Goal: Book appointment/travel/reservation

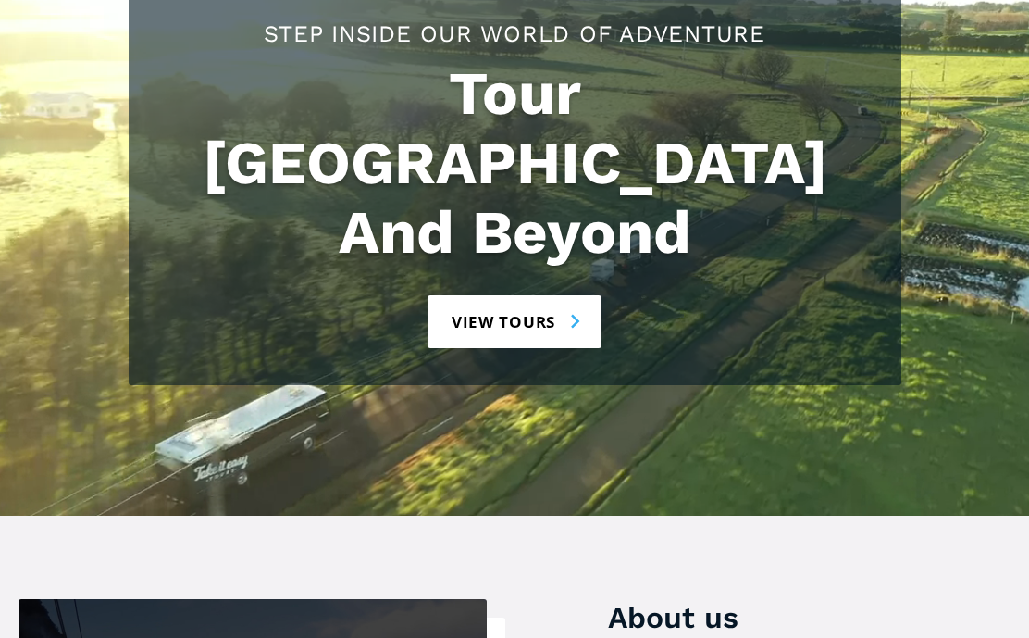
scroll to position [400, 0]
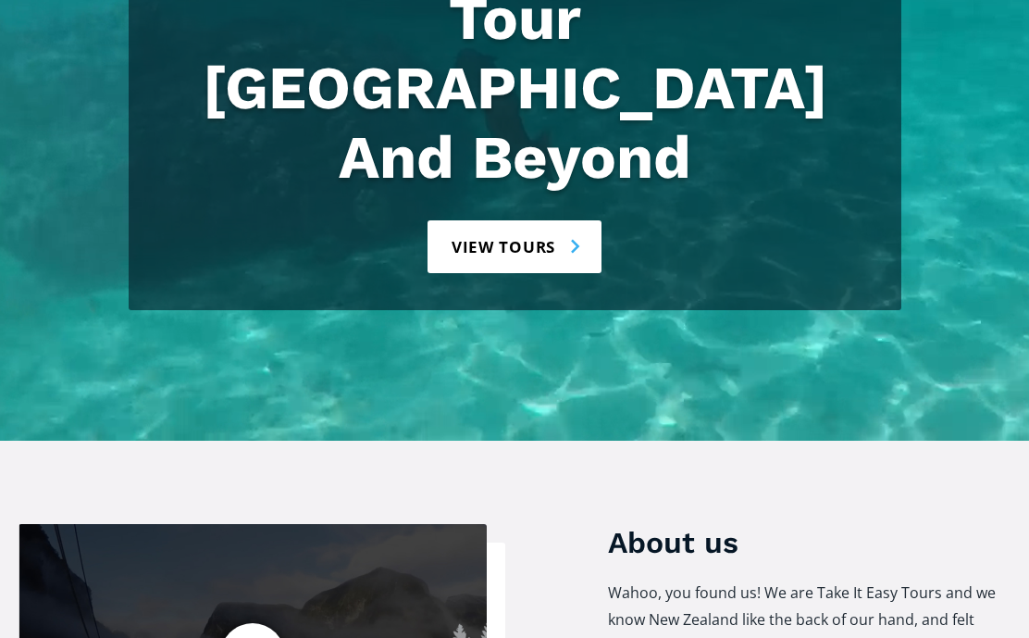
click at [523, 220] on link "View tours" at bounding box center [515, 246] width 175 height 53
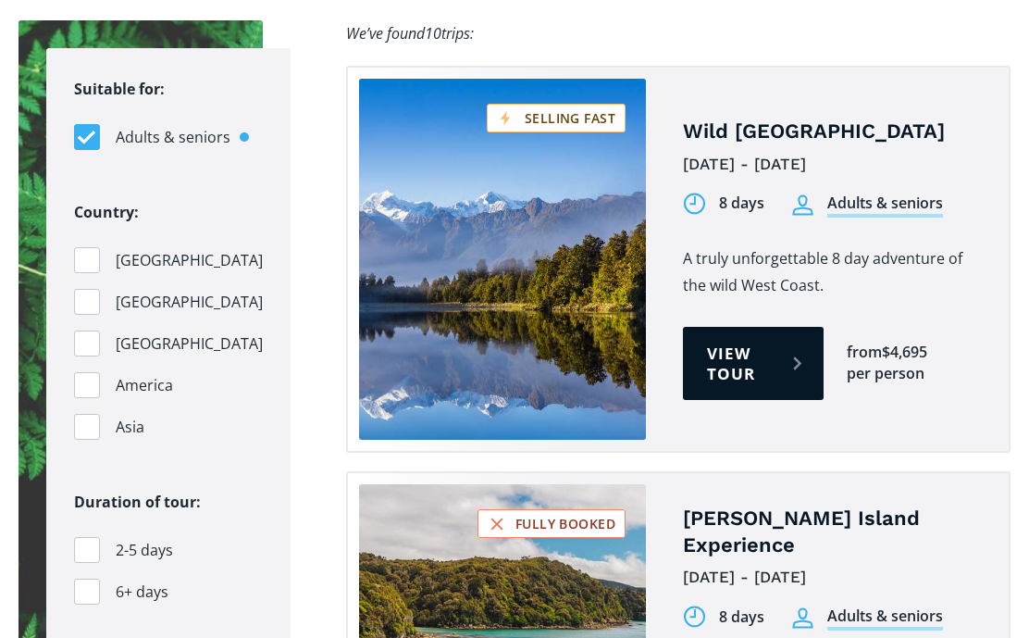
scroll to position [1916, 0]
click at [98, 414] on div "Filters" at bounding box center [87, 427] width 26 height 26
click at [0, 0] on input "Asia" at bounding box center [0, 0] width 0 height 0
checkbox input "true"
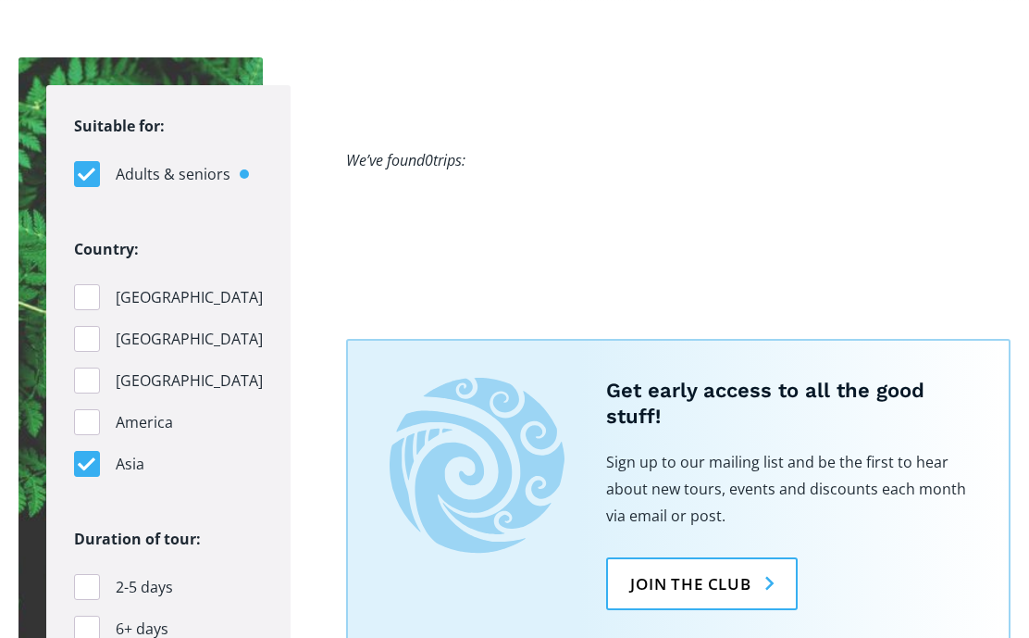
scroll to position [1875, 0]
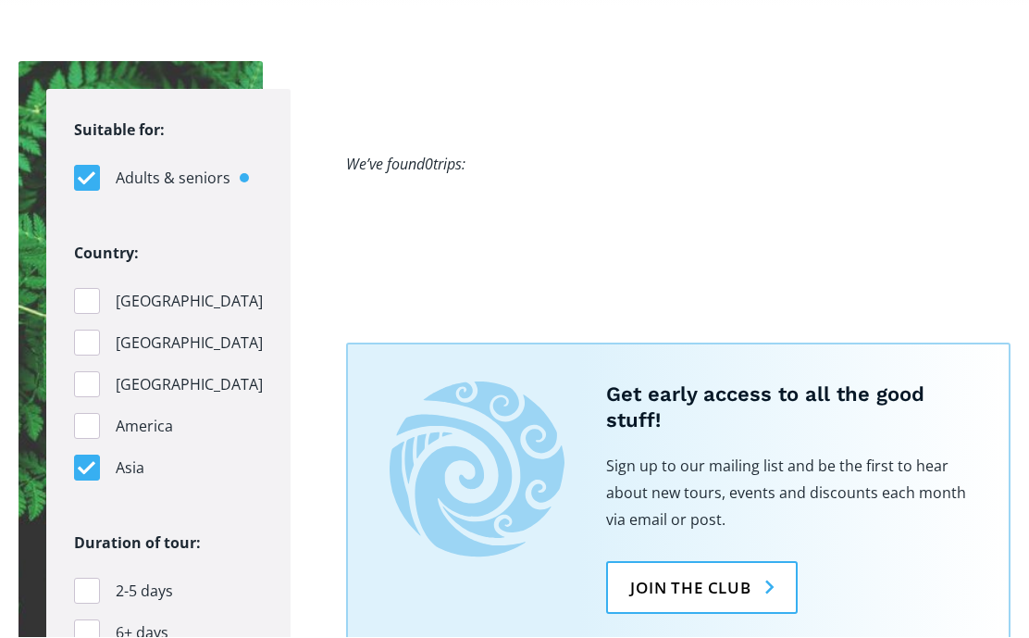
click at [86, 620] on div "Filters" at bounding box center [87, 633] width 26 height 26
click at [0, 0] on input "6+ days" at bounding box center [0, 0] width 0 height 0
checkbox input "true"
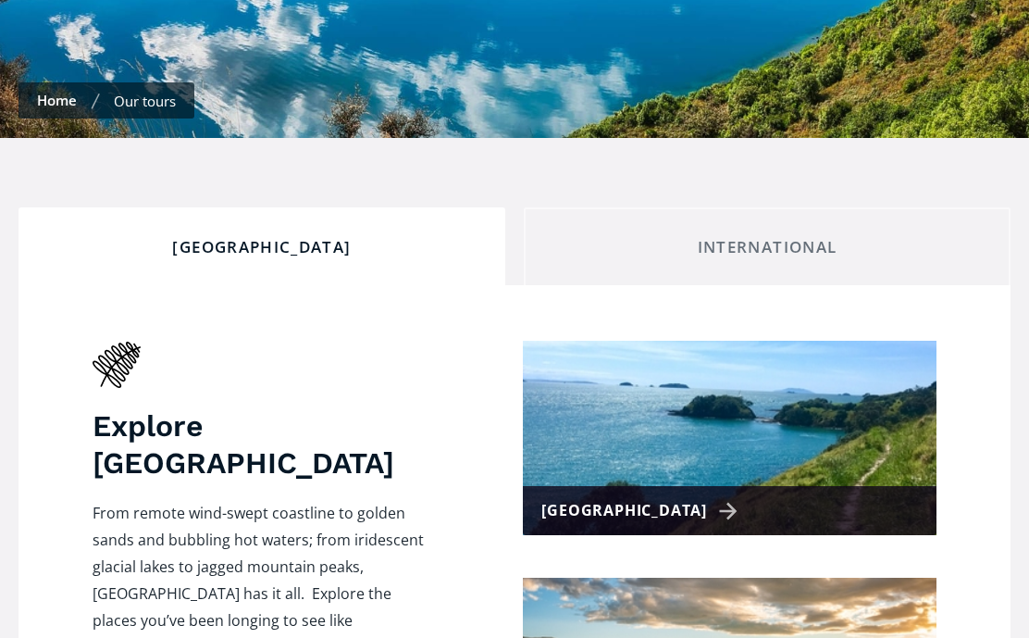
scroll to position [529, 0]
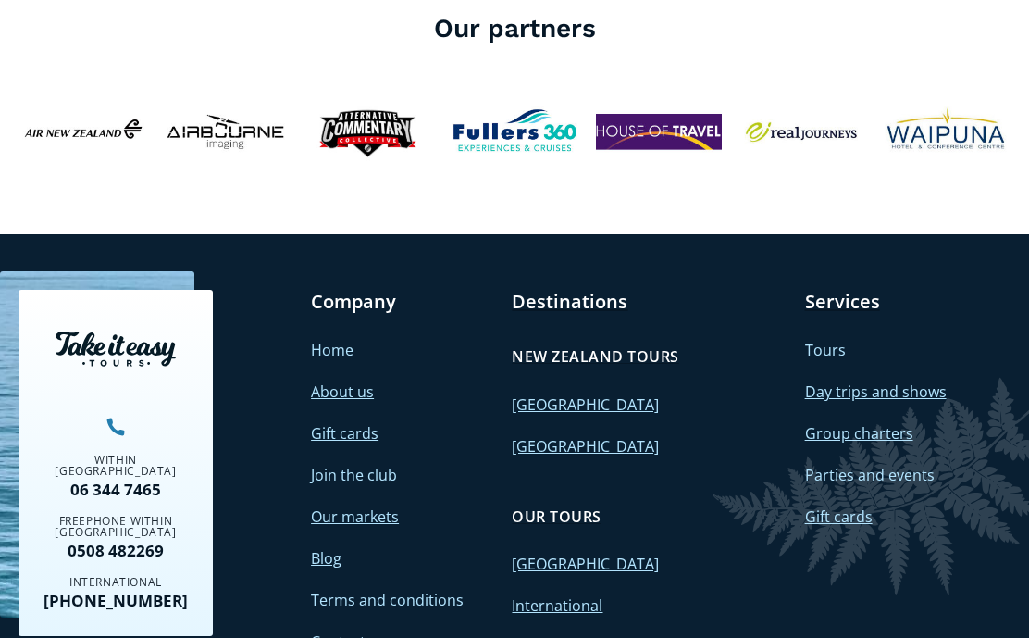
scroll to position [6742, 0]
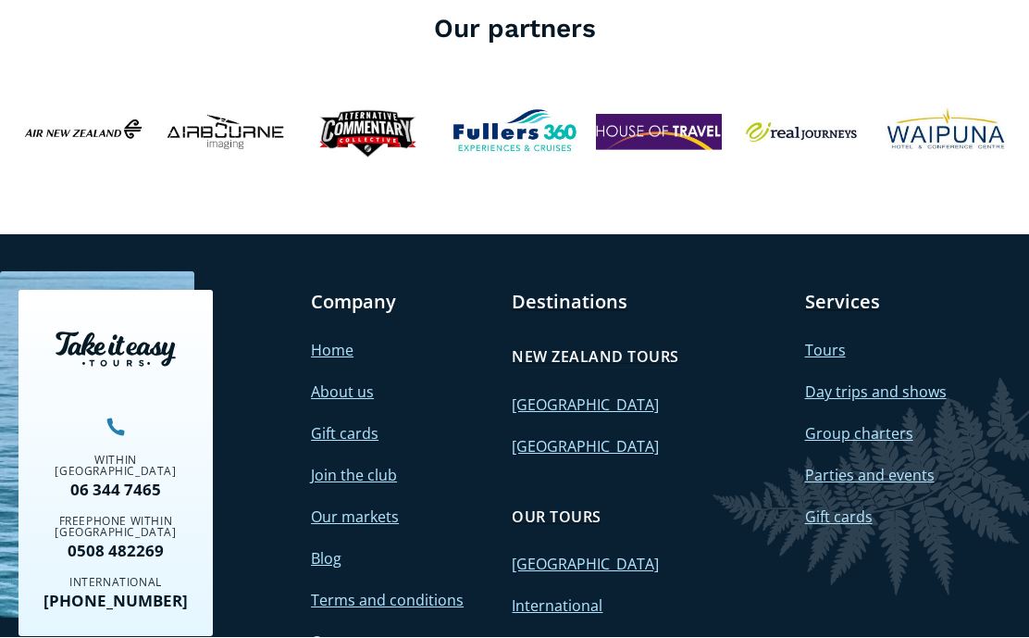
click at [588, 596] on link "International" at bounding box center [557, 606] width 91 height 20
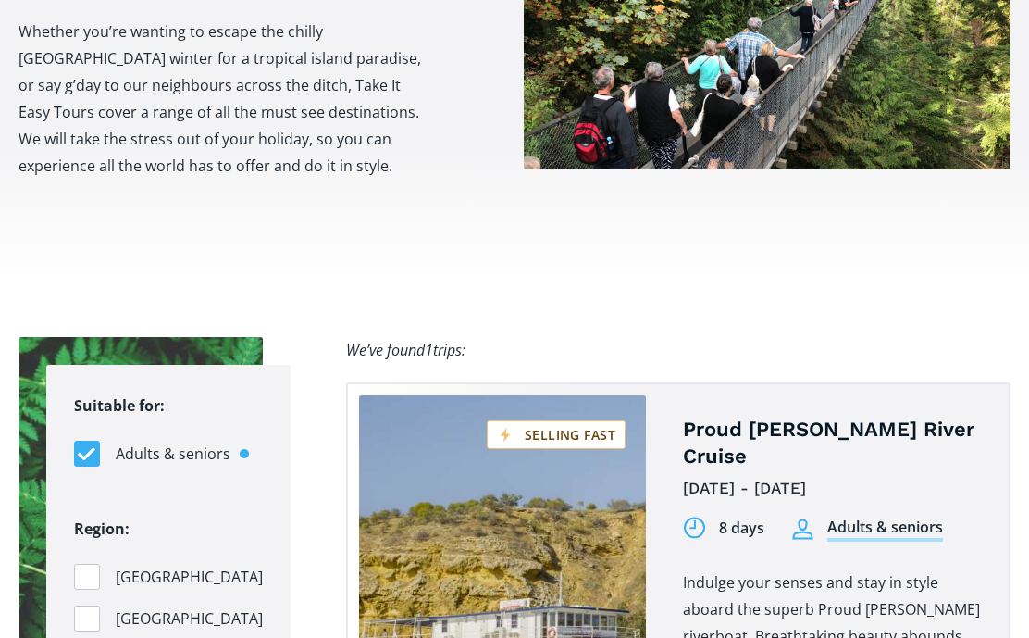
scroll to position [1038, 0]
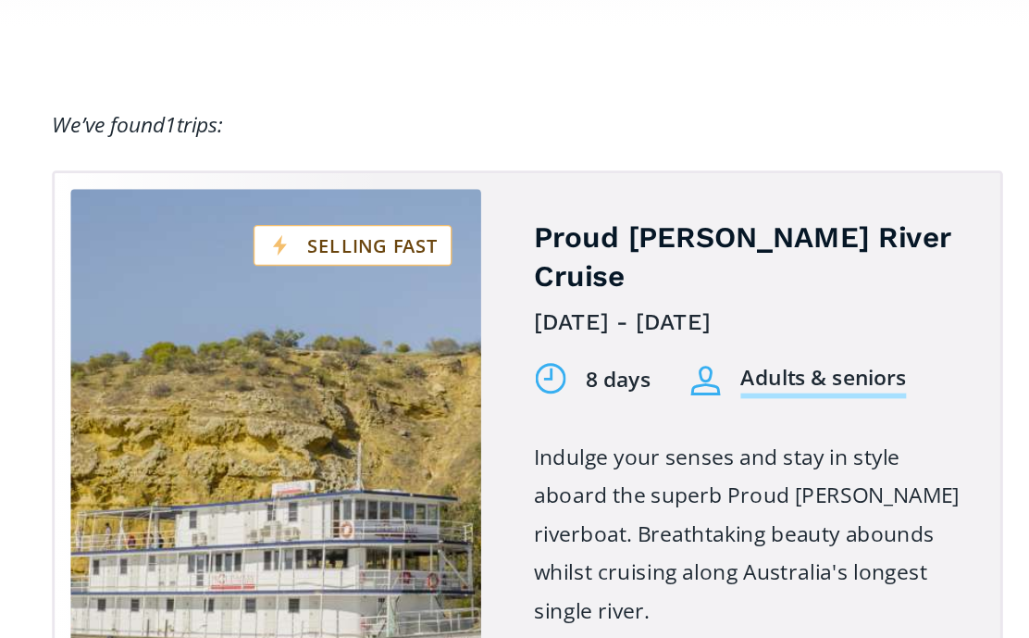
click at [683, 579] on link "View tour" at bounding box center [753, 616] width 141 height 74
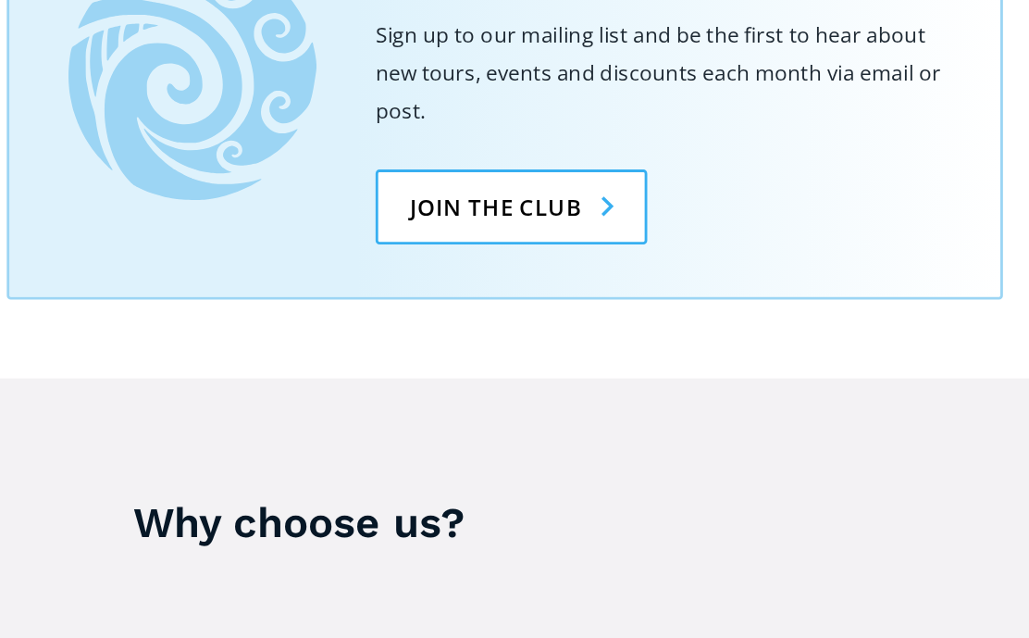
scroll to position [1666, 0]
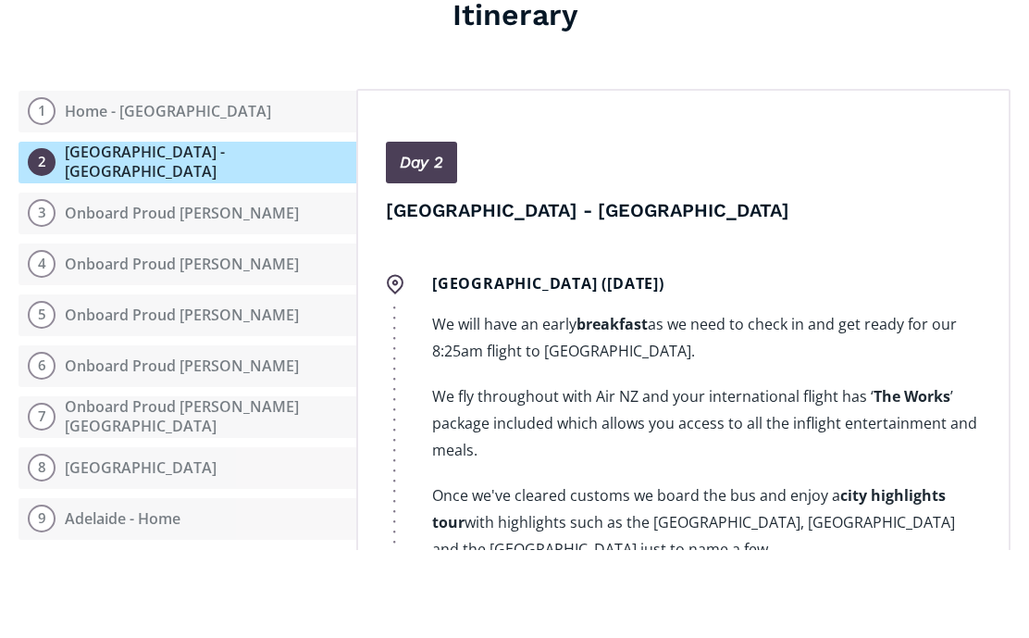
scroll to position [2306, 0]
